Goal: Obtain resource: Obtain resource

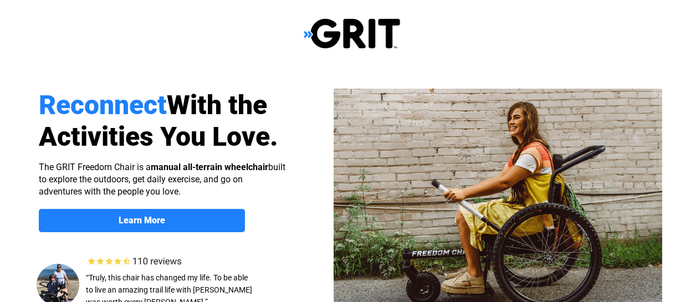
select select "US"
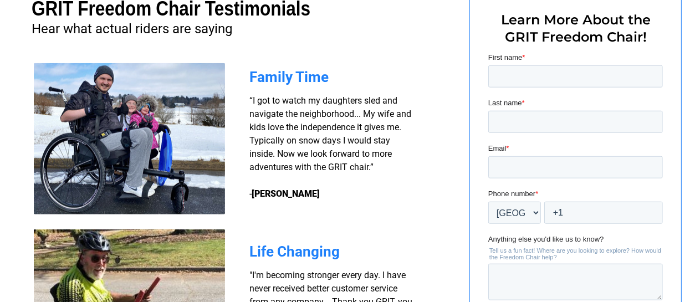
scroll to position [844, 0]
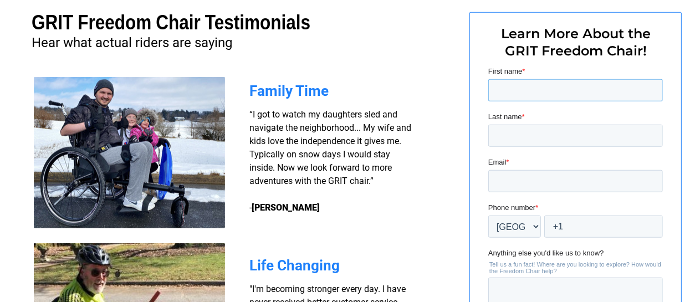
click at [500, 91] on input "First name *" at bounding box center [575, 90] width 175 height 22
type input "Henry"
type input "Pompeo"
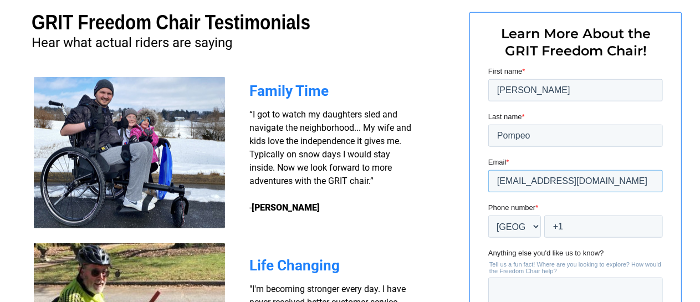
click at [592, 180] on input "hjpompeo@frontier.com" at bounding box center [575, 181] width 175 height 22
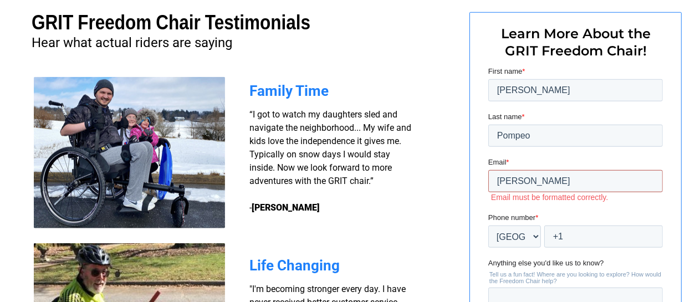
type input "[EMAIL_ADDRESS][DOMAIN_NAME]"
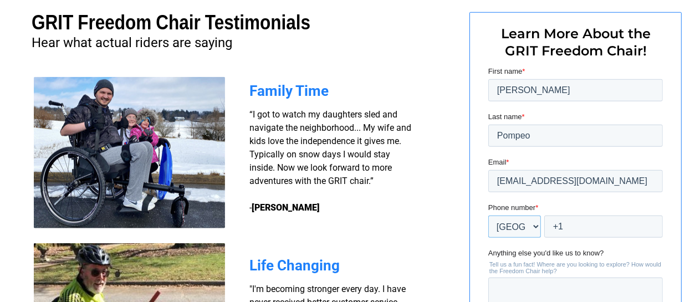
click at [534, 226] on select "* Afghanistan (‫افغانستان‬‎) Albania (Shqipëri) Algeria (‫الجزائر‬‎) American S…" at bounding box center [514, 226] width 53 height 22
click at [488, 215] on select "* Afghanistan (‫افغانستان‬‎) Albania (Shqipëri) Algeria (‫الجزائر‬‎) American S…" at bounding box center [514, 226] width 53 height 22
click at [566, 224] on input "+1" at bounding box center [603, 226] width 119 height 22
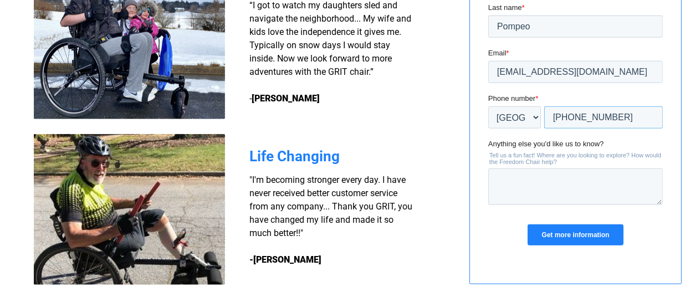
scroll to position [956, 0]
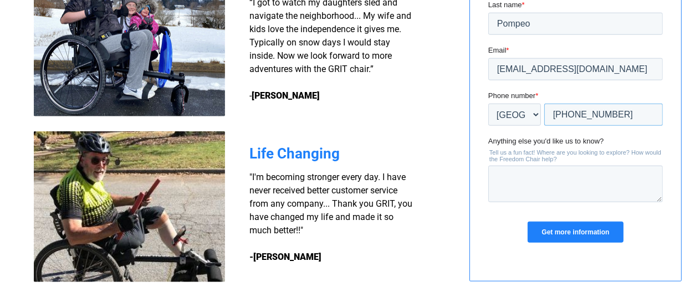
type input "+1 585-406-4791"
click at [501, 174] on textarea "Anything else you'd like us to know?" at bounding box center [575, 184] width 175 height 37
click at [514, 190] on textarea "are they accessible for men over 300 lbs." at bounding box center [575, 184] width 175 height 37
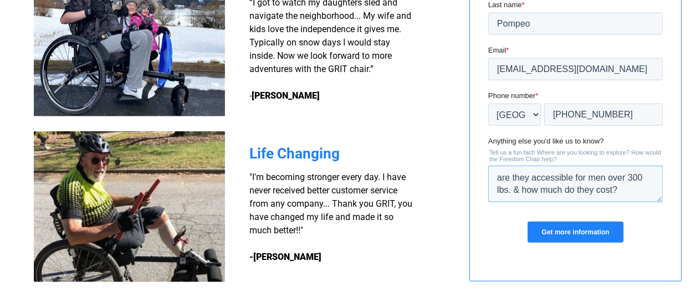
click at [636, 177] on textarea "are they accessible for men over 300 lbs. & how much do they cost?" at bounding box center [575, 184] width 175 height 37
type textarea "are they accessible for men over 340 lbs. & how much do they cost?"
click at [569, 227] on input "Get more information" at bounding box center [574, 232] width 95 height 21
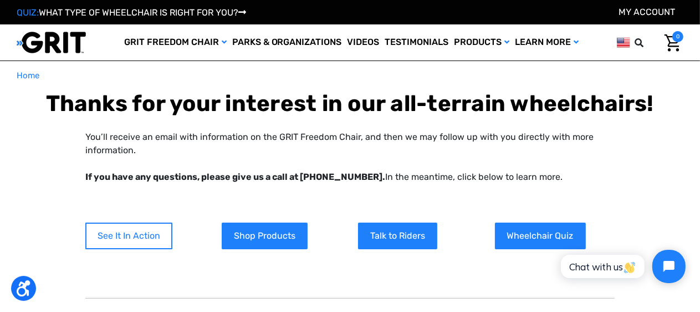
click at [131, 233] on link "See It In Action" at bounding box center [128, 235] width 87 height 27
click at [126, 232] on link "See It In Action" at bounding box center [128, 235] width 87 height 27
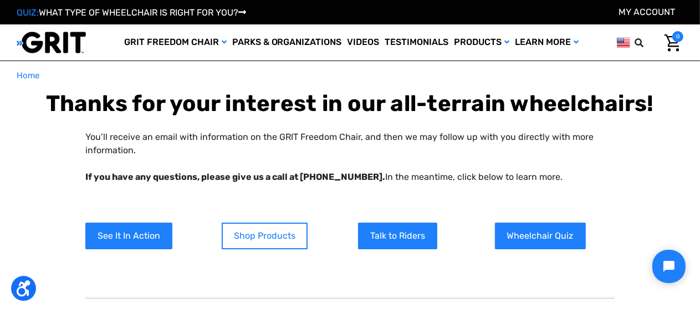
click at [256, 228] on link "Shop Products" at bounding box center [265, 235] width 86 height 27
